Goal: Information Seeking & Learning: Learn about a topic

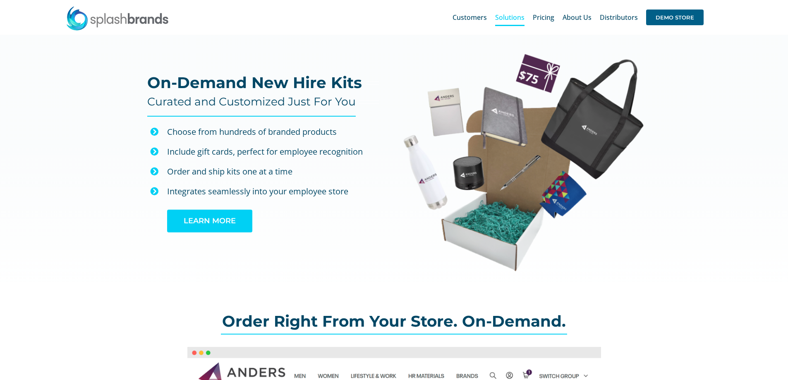
click at [236, 218] on link "LEARN MORE" at bounding box center [209, 221] width 85 height 23
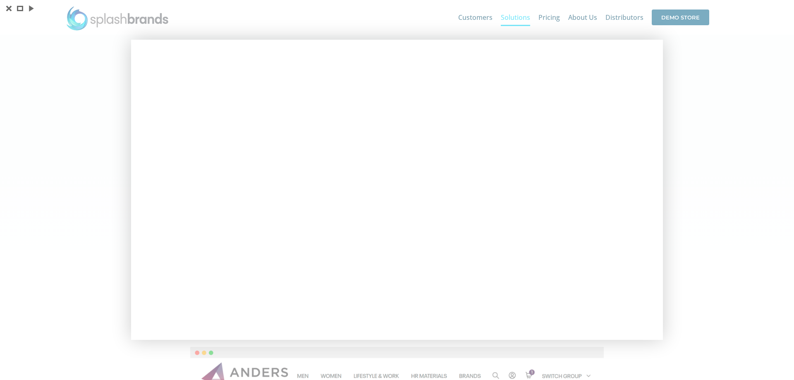
click at [696, 76] on div at bounding box center [397, 190] width 794 height 380
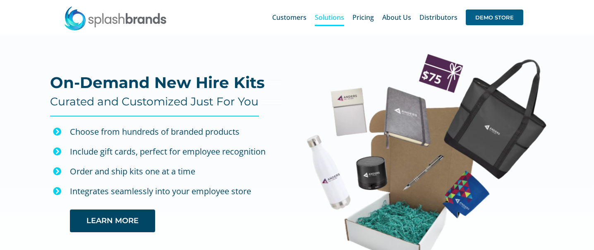
click at [227, 14] on div "Search for: * Customers Solutions Stores New Hire Kits Manufacturing Store Mark…" at bounding box center [296, 17] width 569 height 35
click at [224, 12] on div "Search for: * Customers Solutions Stores New Hire Kits Manufacturing Store Mark…" at bounding box center [296, 17] width 569 height 35
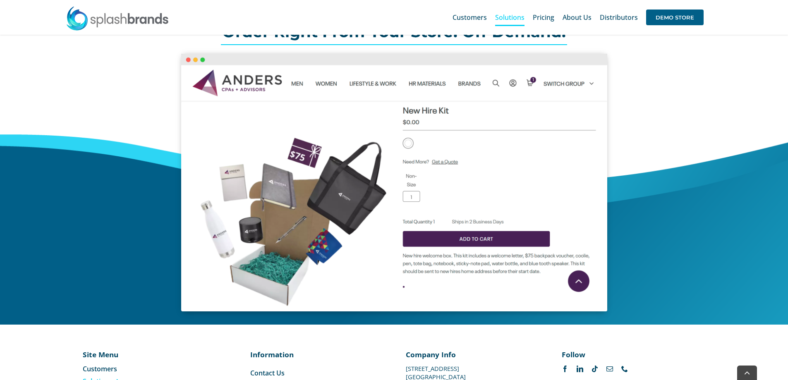
scroll to position [377, 0]
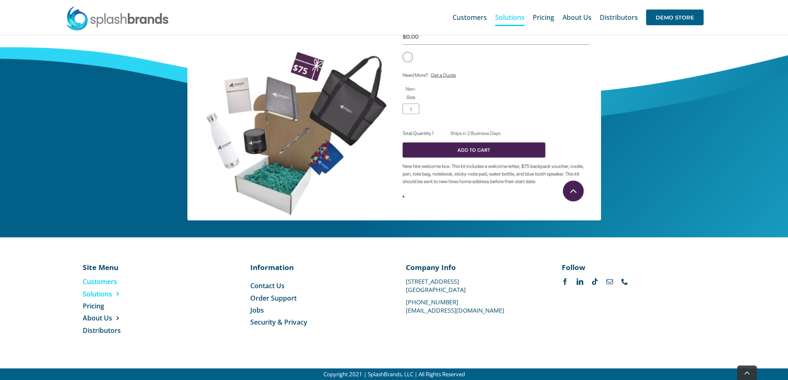
click at [98, 283] on span "Customers" at bounding box center [100, 281] width 34 height 9
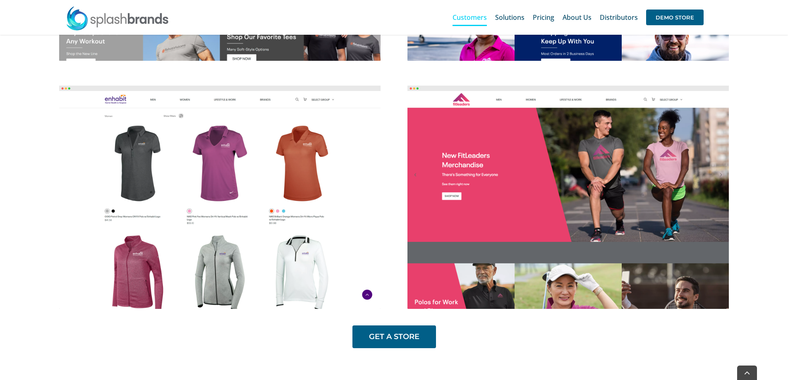
scroll to position [687, 0]
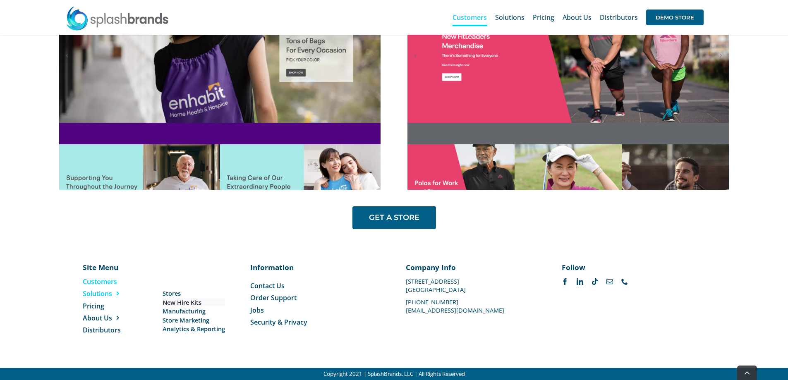
click at [168, 301] on span "New Hire Kits" at bounding box center [182, 302] width 39 height 9
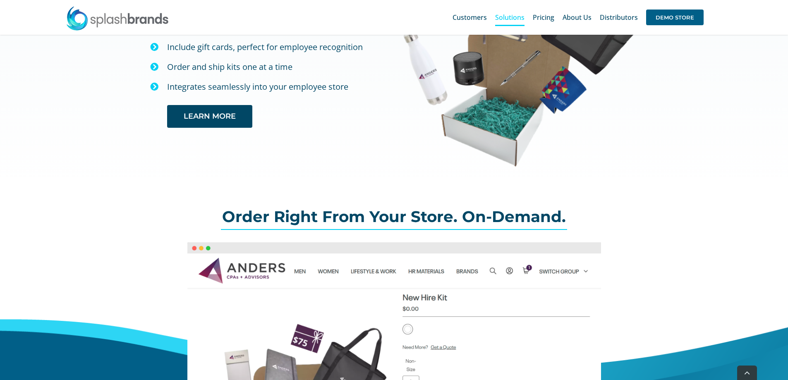
scroll to position [290, 0]
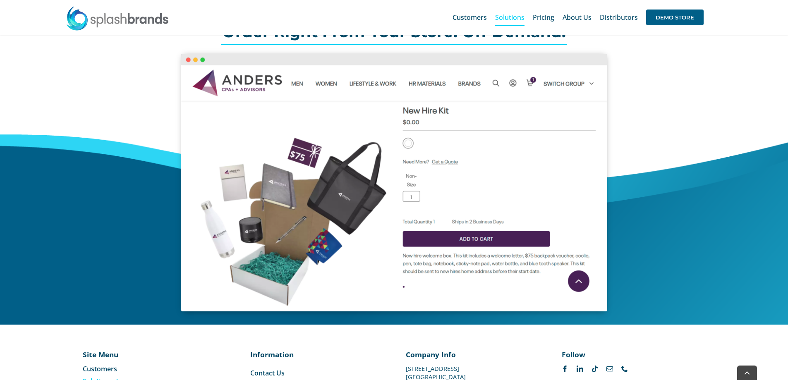
click at [574, 238] on img at bounding box center [394, 183] width 426 height 258
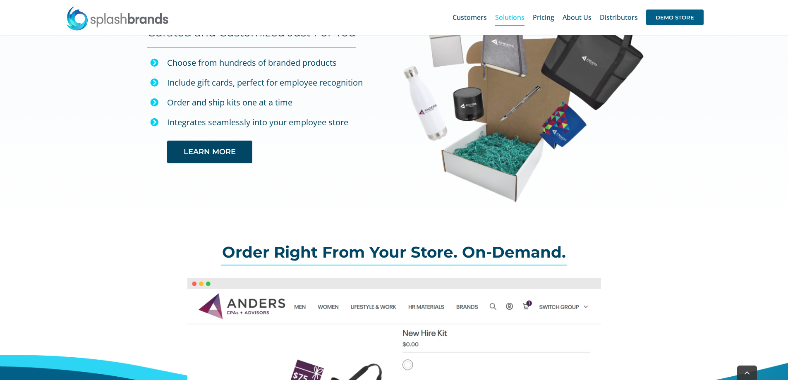
scroll to position [0, 0]
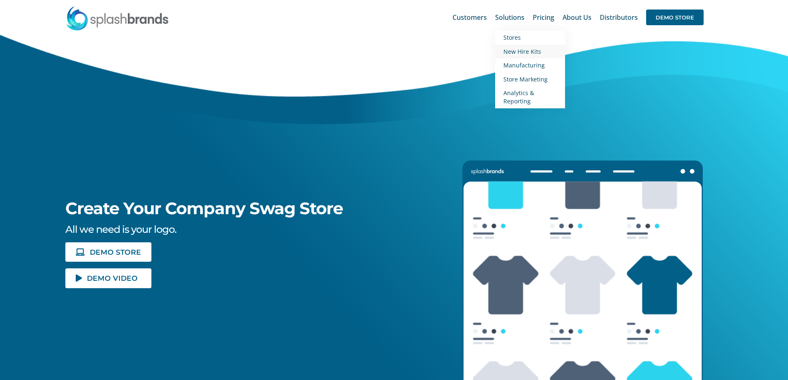
click at [522, 51] on span "New Hire Kits" at bounding box center [522, 52] width 38 height 8
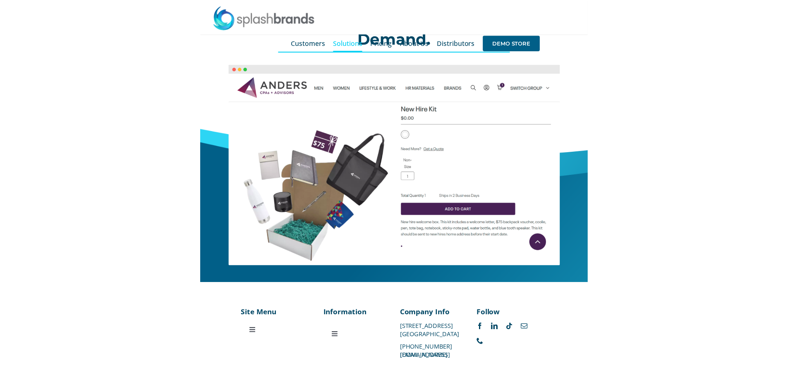
scroll to position [304, 0]
